Goal: Information Seeking & Learning: Learn about a topic

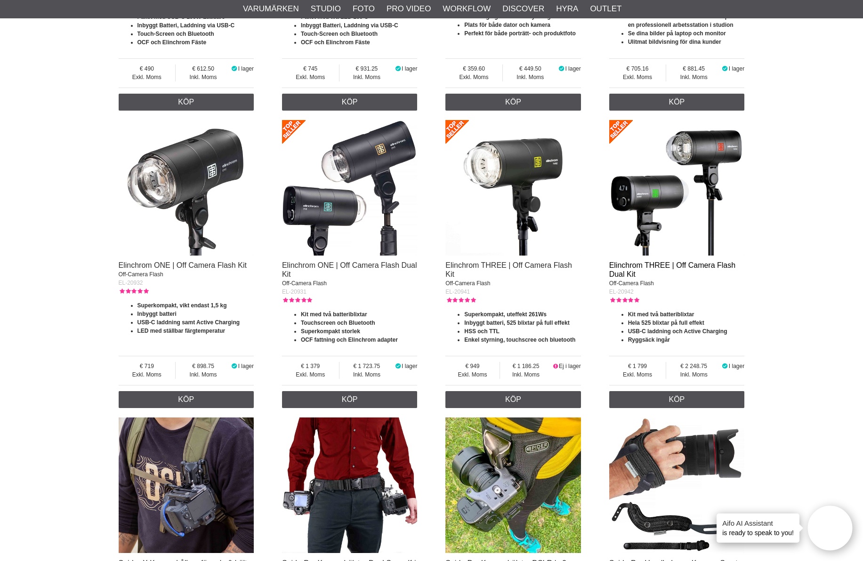
scroll to position [571, 0]
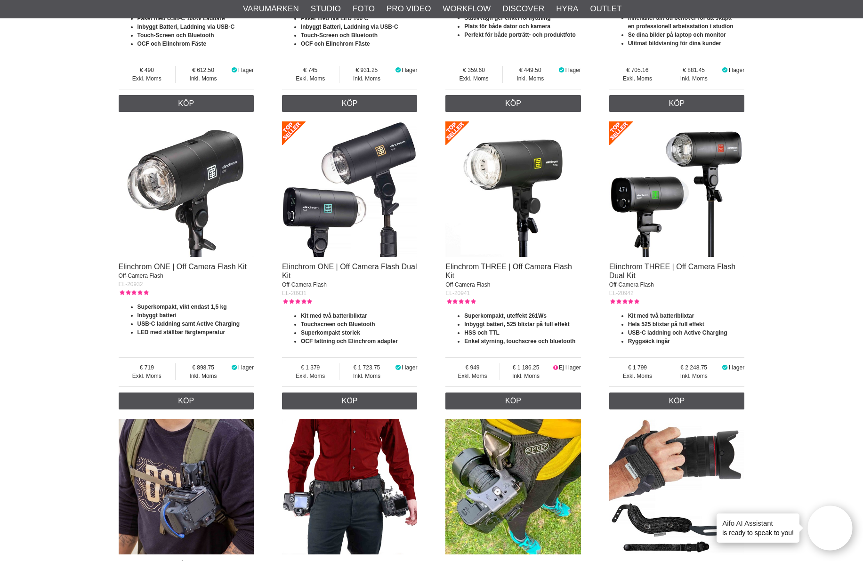
click at [524, 217] on img at bounding box center [513, 189] width 136 height 136
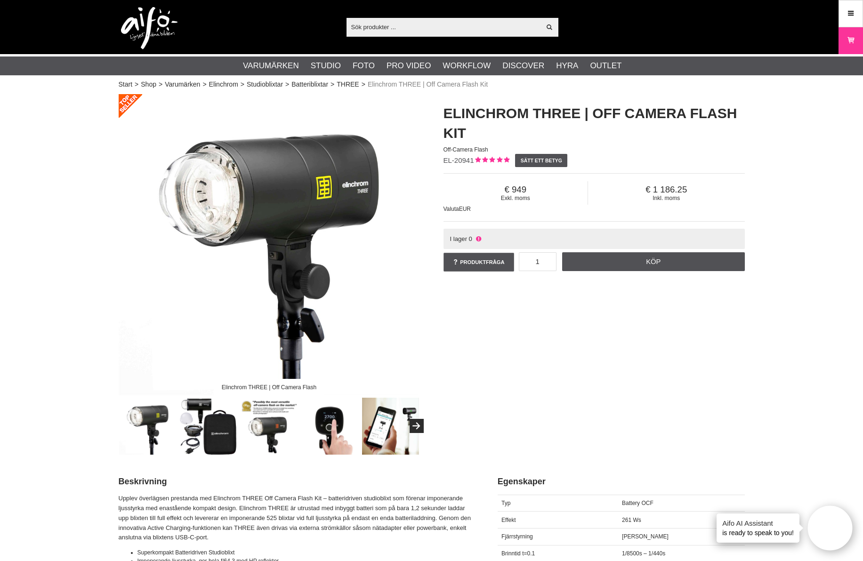
click at [268, 424] on img at bounding box center [268, 426] width 57 height 57
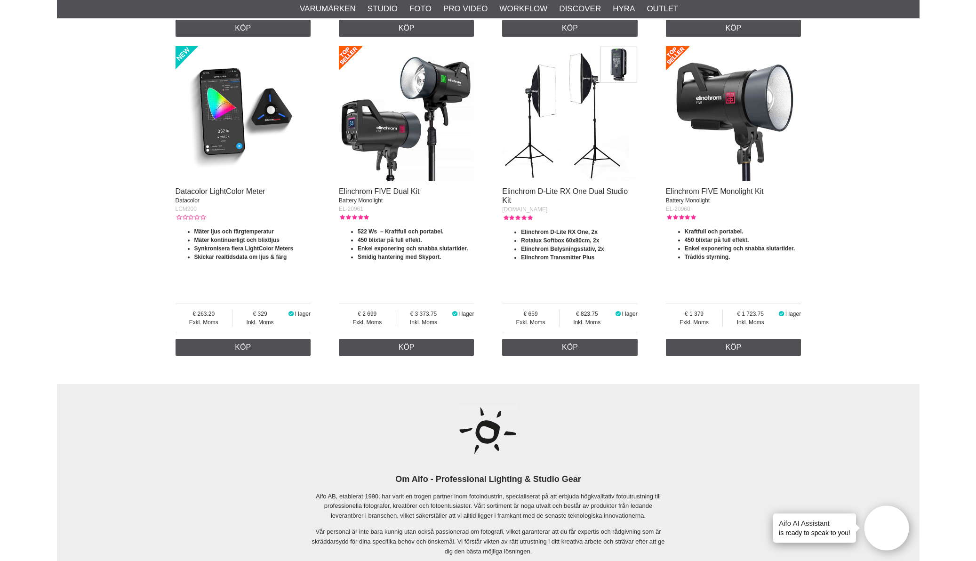
scroll to position [1554, 0]
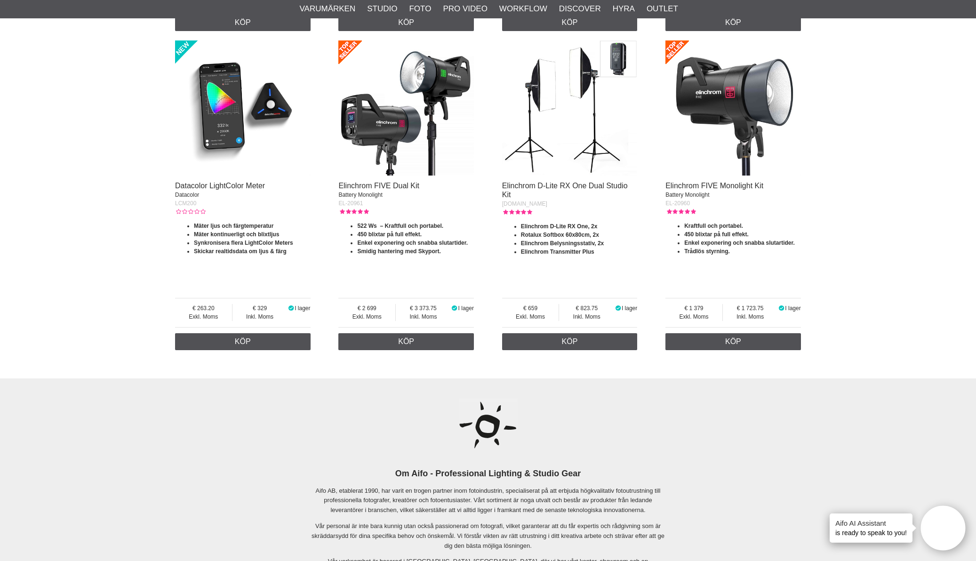
click at [410, 114] on img at bounding box center [406, 108] width 136 height 136
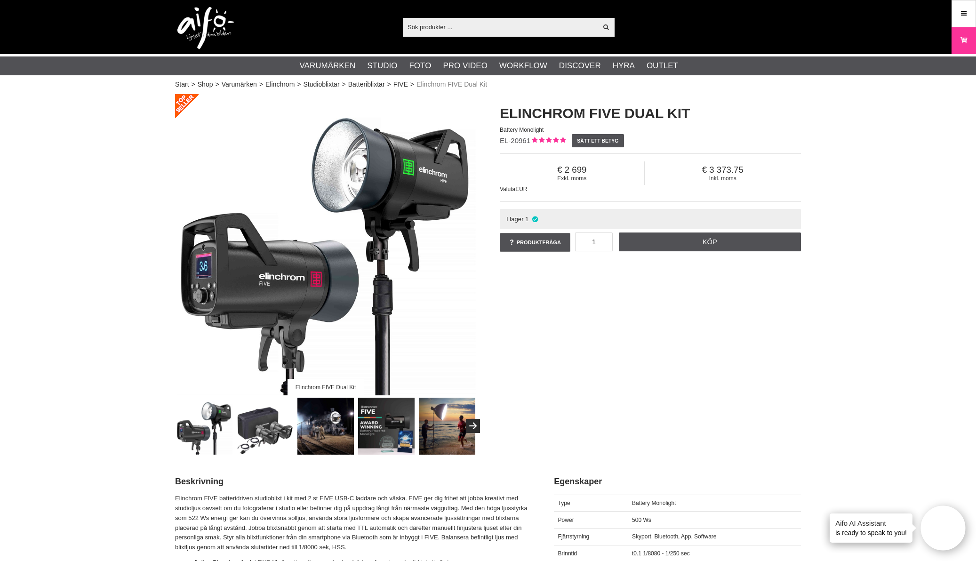
click at [326, 434] on img at bounding box center [325, 426] width 57 height 57
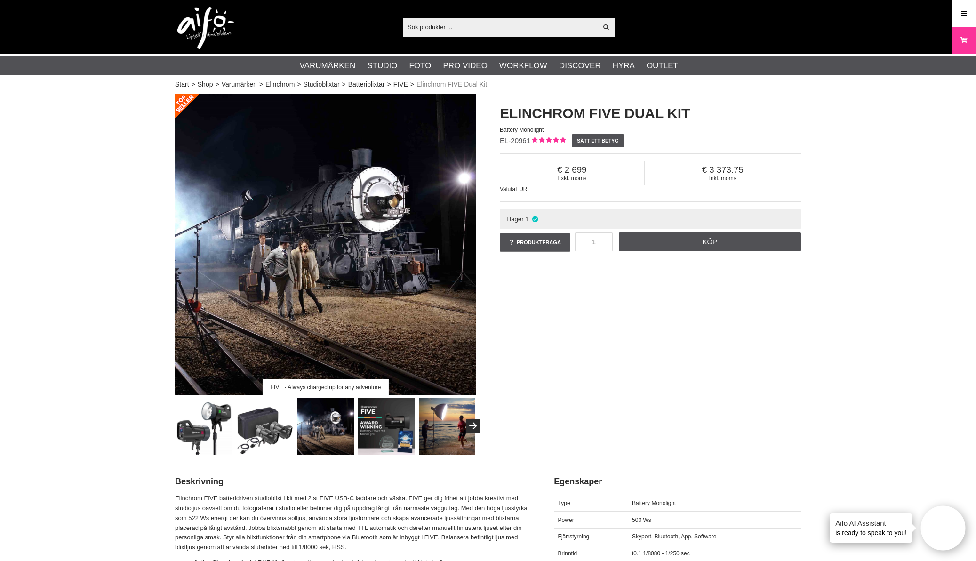
click at [458, 444] on img at bounding box center [447, 426] width 57 height 57
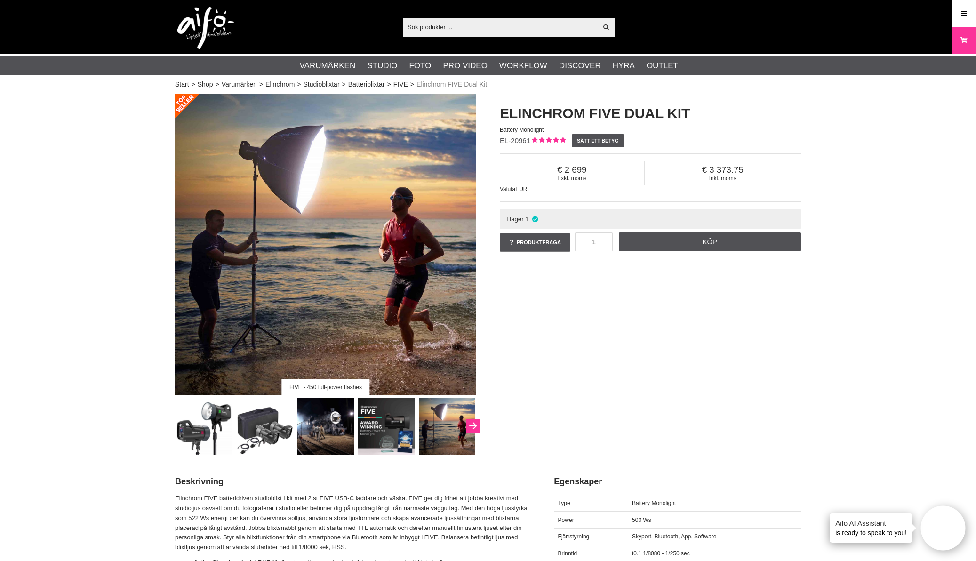
click at [473, 425] on button "Next" at bounding box center [473, 426] width 14 height 14
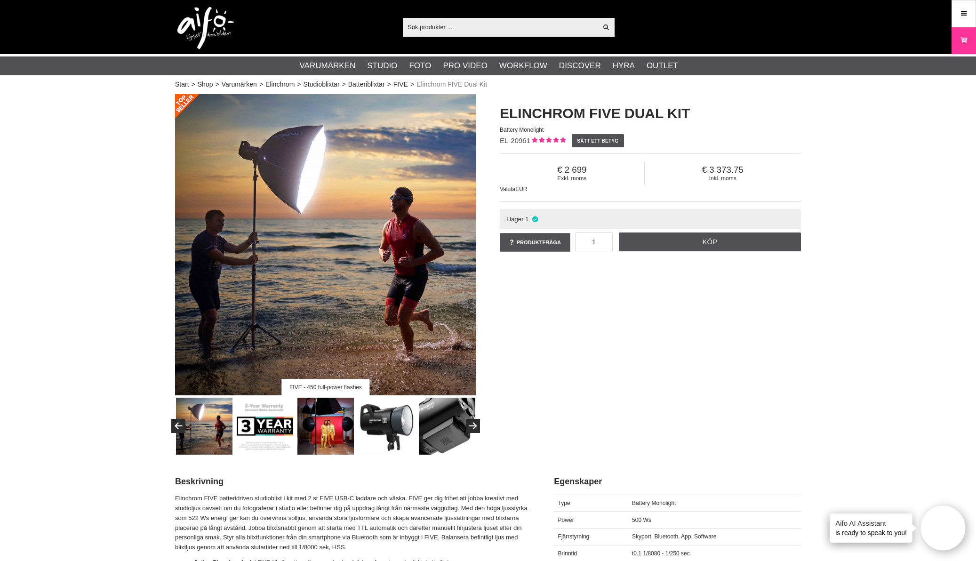
click at [405, 432] on img at bounding box center [386, 426] width 57 height 57
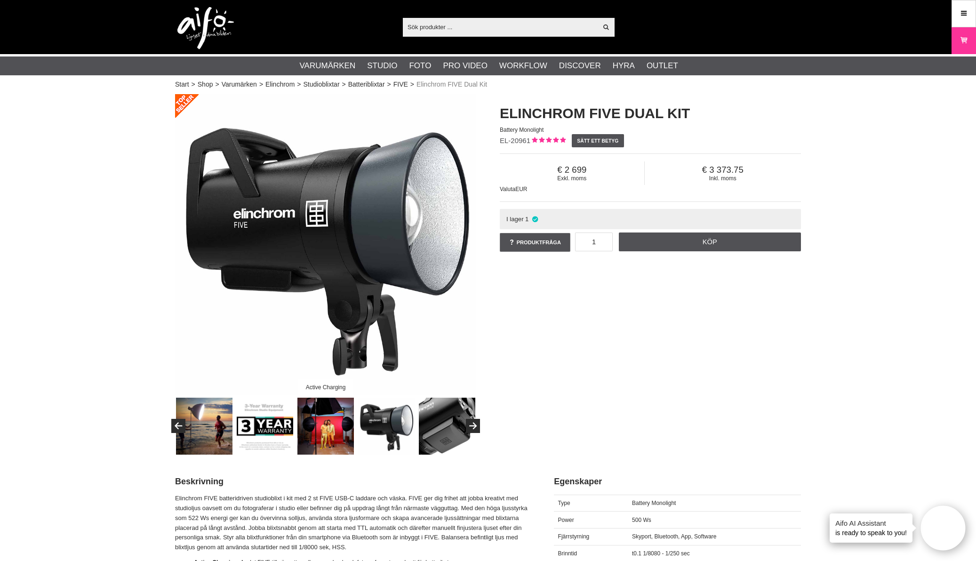
click at [459, 436] on img at bounding box center [447, 426] width 57 height 57
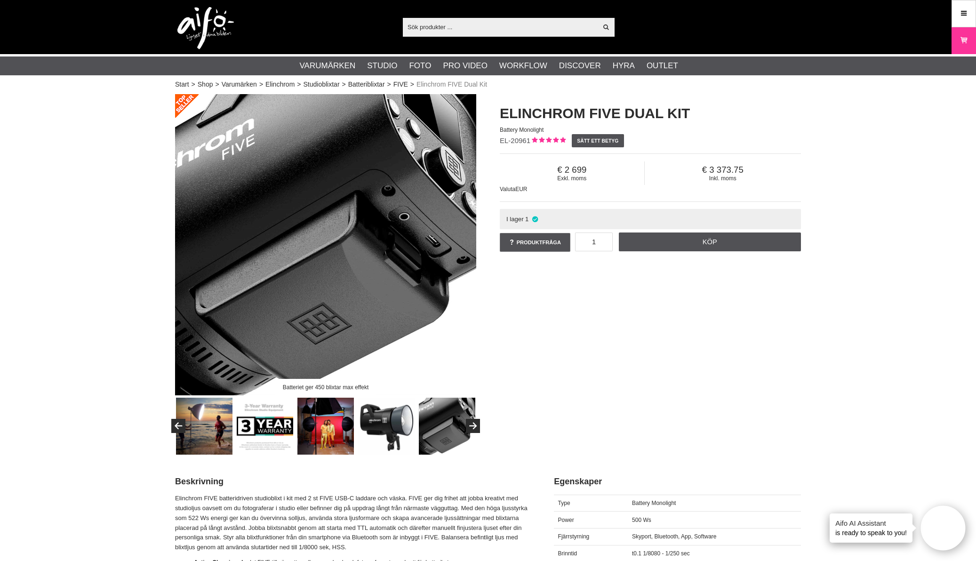
click at [536, 218] on icon at bounding box center [535, 219] width 8 height 7
click at [518, 219] on span "I lager" at bounding box center [514, 219] width 17 height 7
click at [539, 297] on div "Batteriet ger 450 blixtar max effekt Elinchrom FIVE Dual Kit Battery Monolight …" at bounding box center [487, 274] width 649 height 360
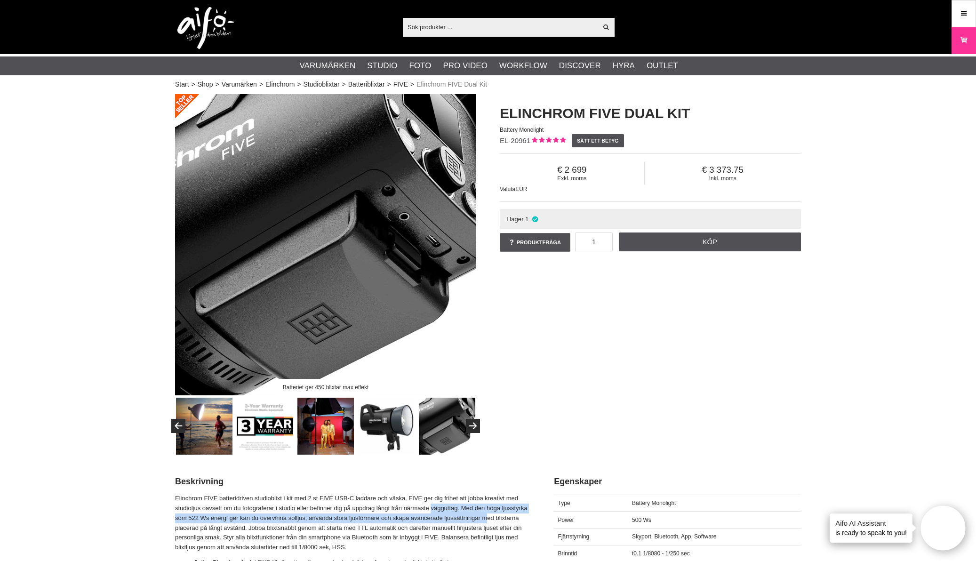
drag, startPoint x: 483, startPoint y: 514, endPoint x: 408, endPoint y: 511, distance: 74.9
click at [419, 511] on p "Elinchrom FIVE batteridriven studioblixt i kit med 2 st FIVE USB-C laddare och …" at bounding box center [352, 523] width 355 height 59
drag, startPoint x: 408, startPoint y: 511, endPoint x: 395, endPoint y: 553, distance: 43.5
click at [408, 511] on p "Elinchrom FIVE batteridriven studioblixt i kit med 2 st FIVE USB-C laddare och …" at bounding box center [352, 523] width 355 height 59
